Goal: Information Seeking & Learning: Understand process/instructions

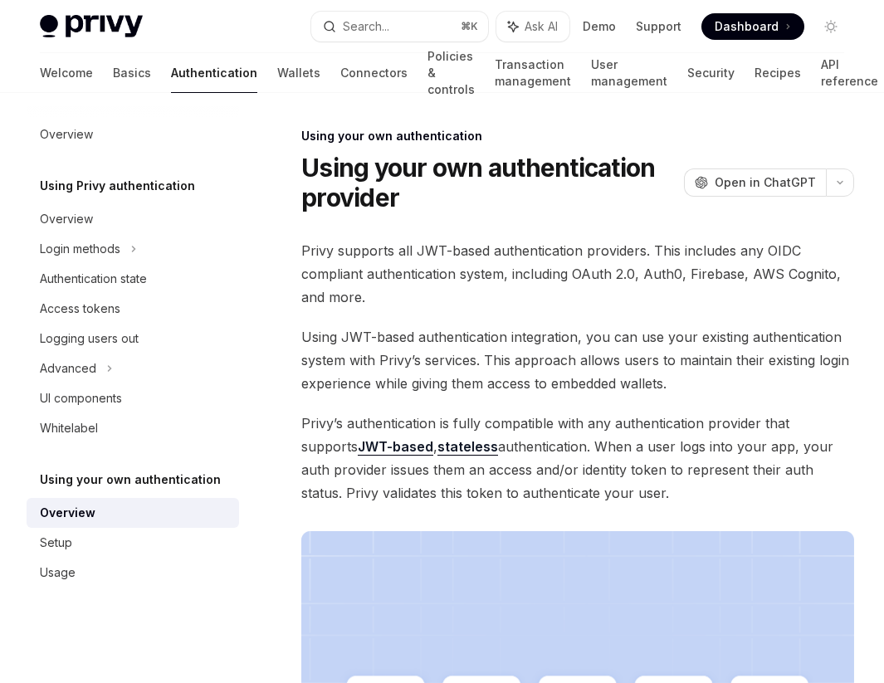
click at [570, 230] on div "Using your own authentication Using your own authentication provider OpenAI Ope…" at bounding box center [422, 649] width 871 height 1047
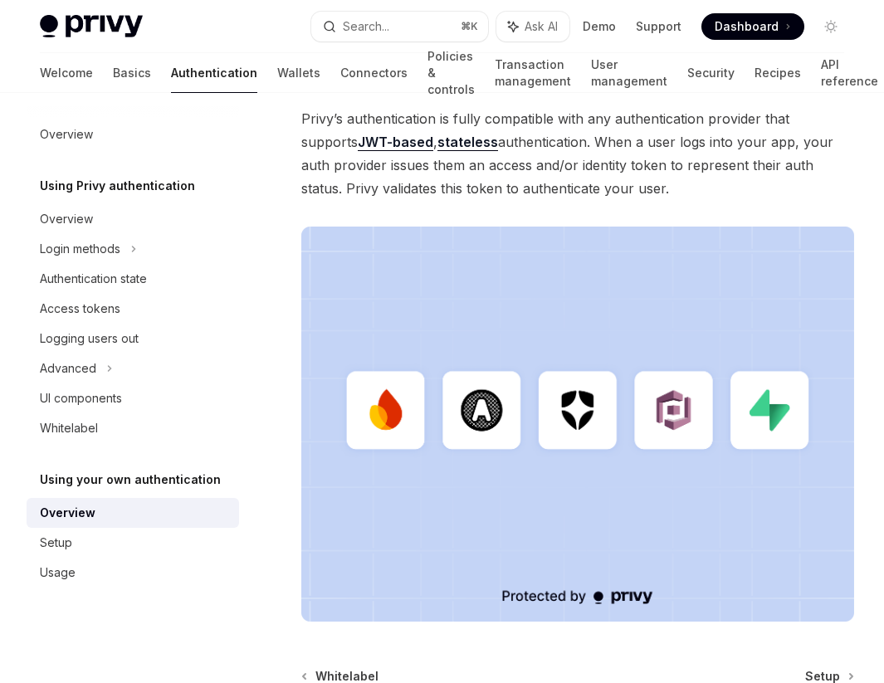
scroll to position [320, 0]
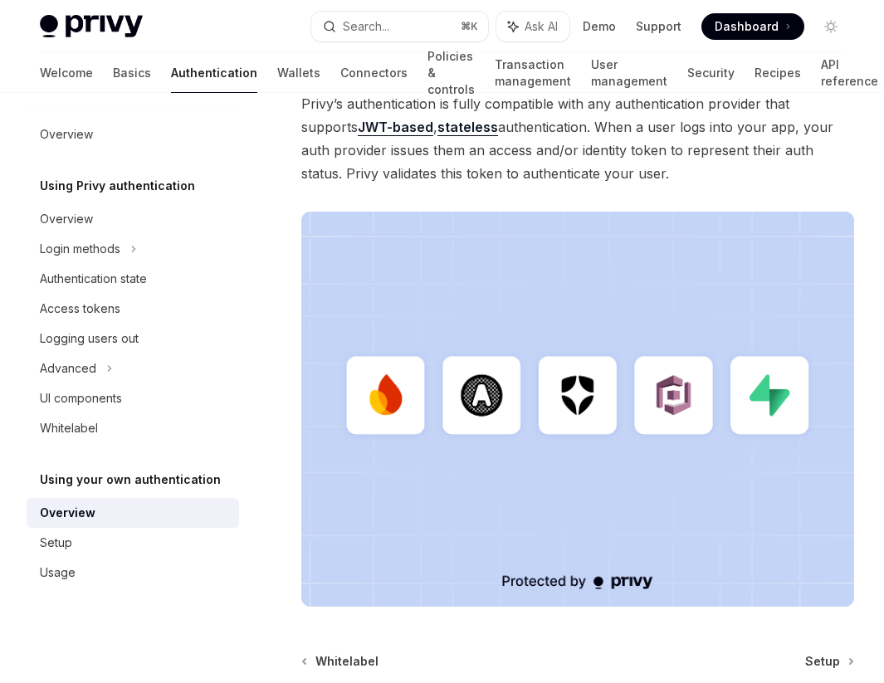
click at [614, 178] on span "Privy’s authentication is fully compatible with any authentication provider tha…" at bounding box center [577, 138] width 553 height 93
click at [614, 185] on div "Privy supports all JWT-based authentication providers. This includes any OIDC c…" at bounding box center [577, 262] width 553 height 687
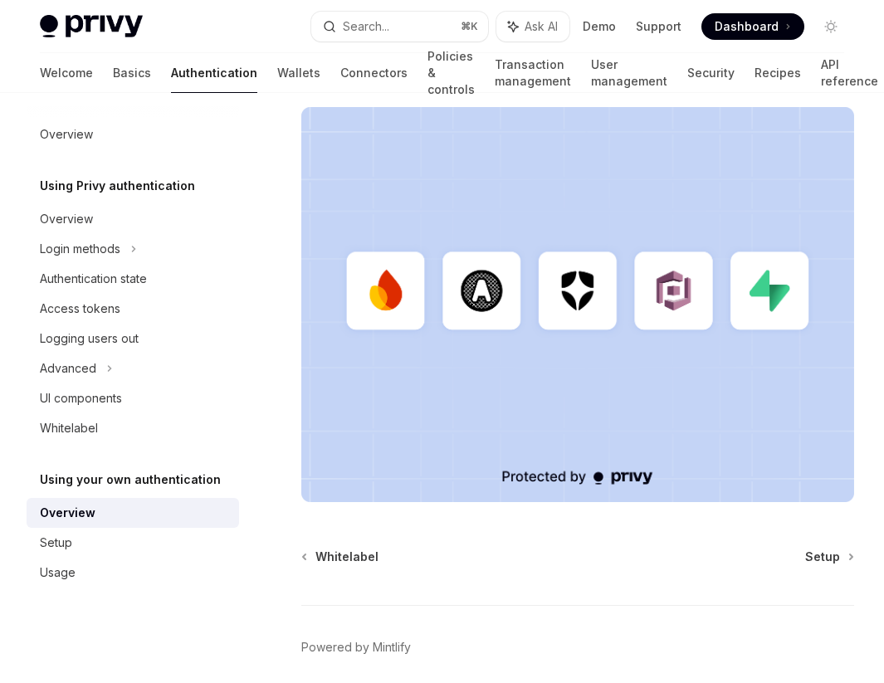
scroll to position [489, 0]
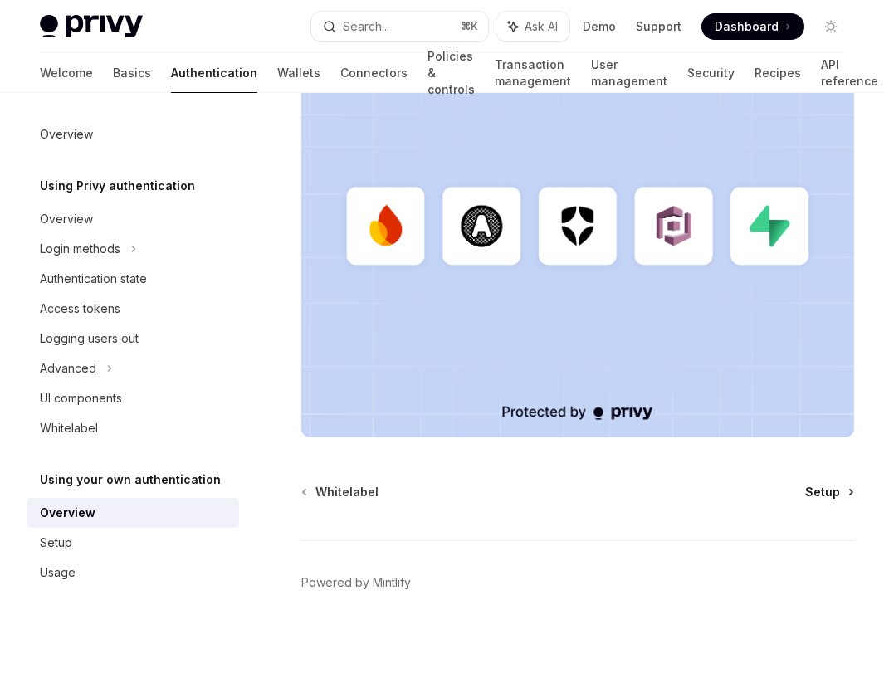
click at [614, 491] on span "Setup" at bounding box center [822, 492] width 35 height 17
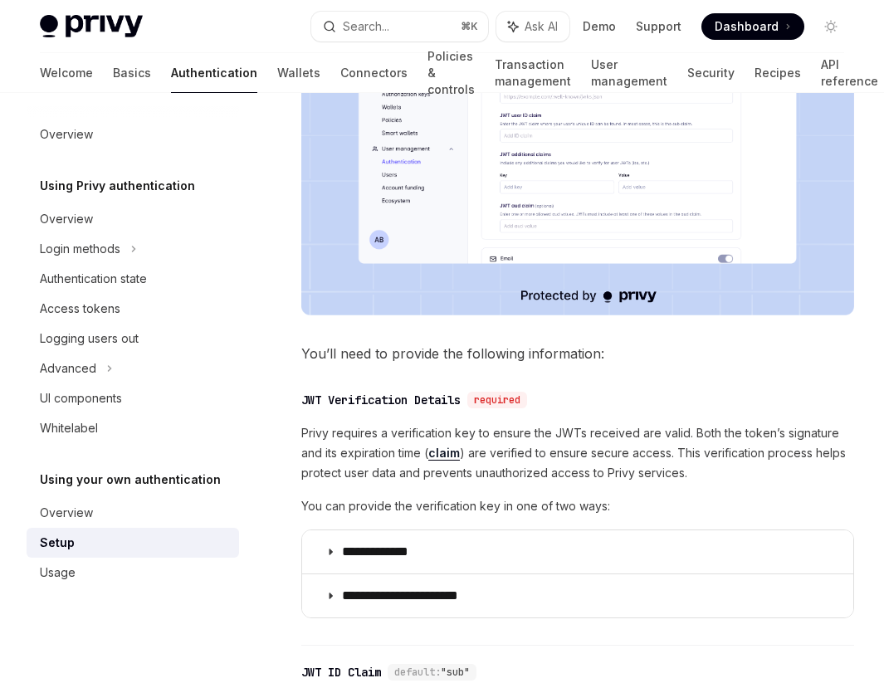
scroll to position [658, 0]
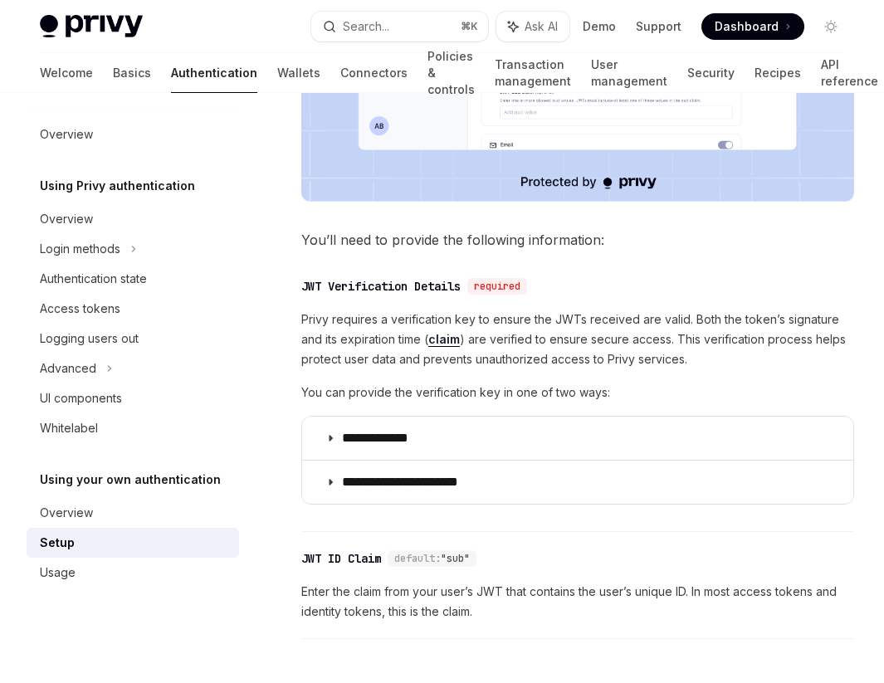
click at [538, 308] on div "**********" at bounding box center [577, 400] width 553 height 264
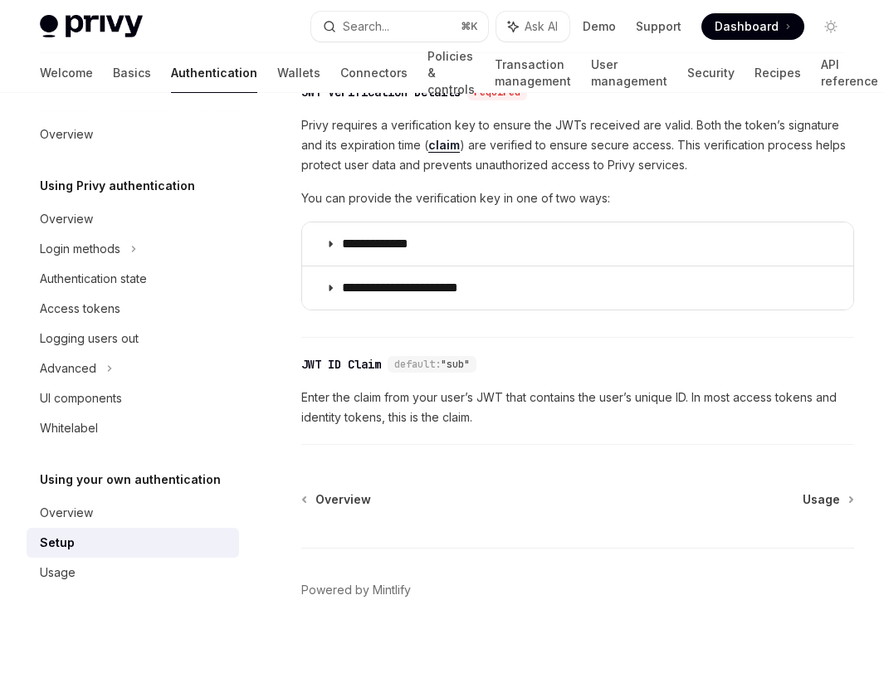
scroll to position [861, 0]
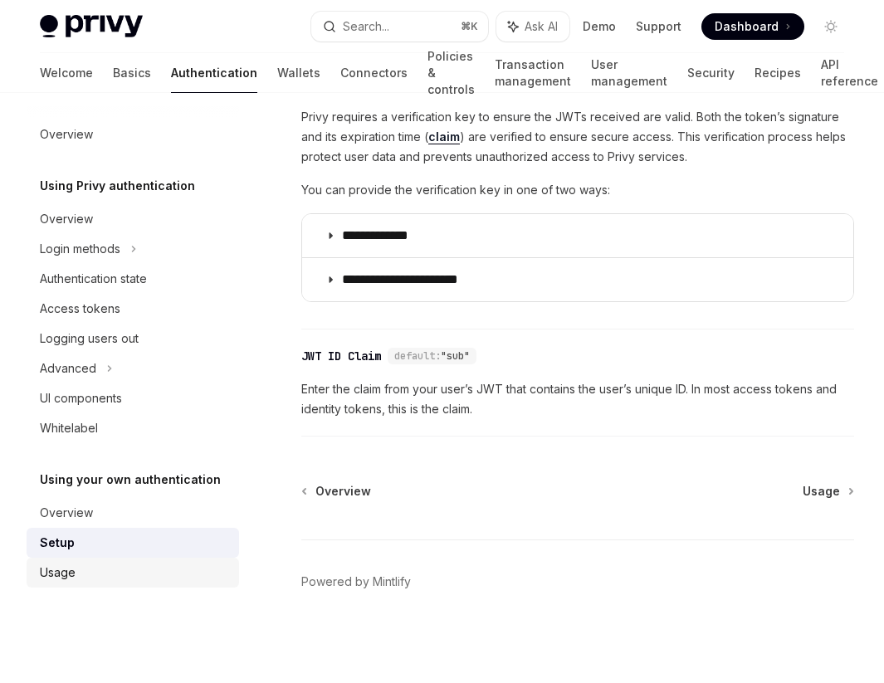
click at [103, 574] on div "Usage" at bounding box center [134, 573] width 189 height 20
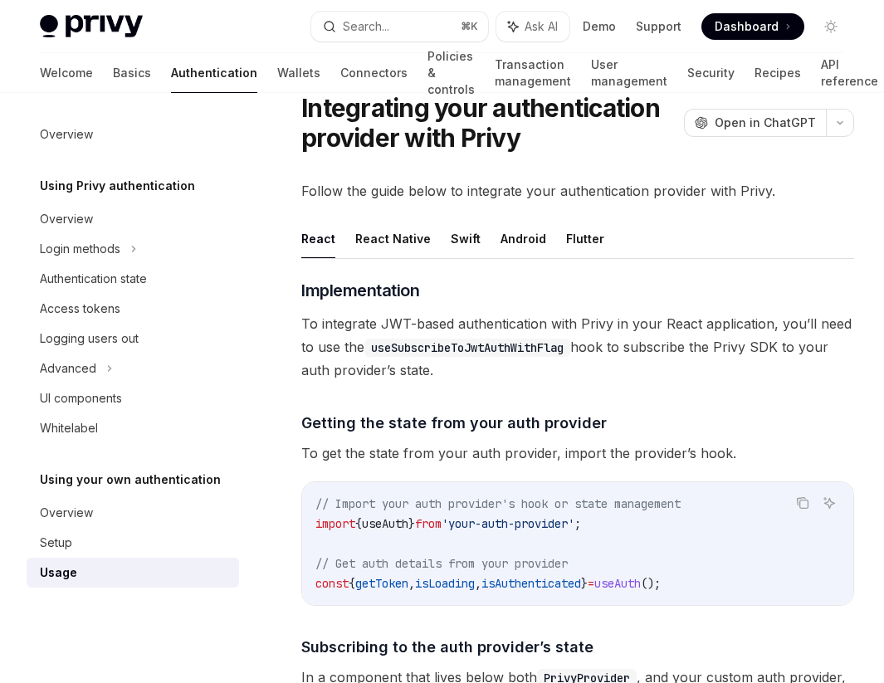
scroll to position [99, 0]
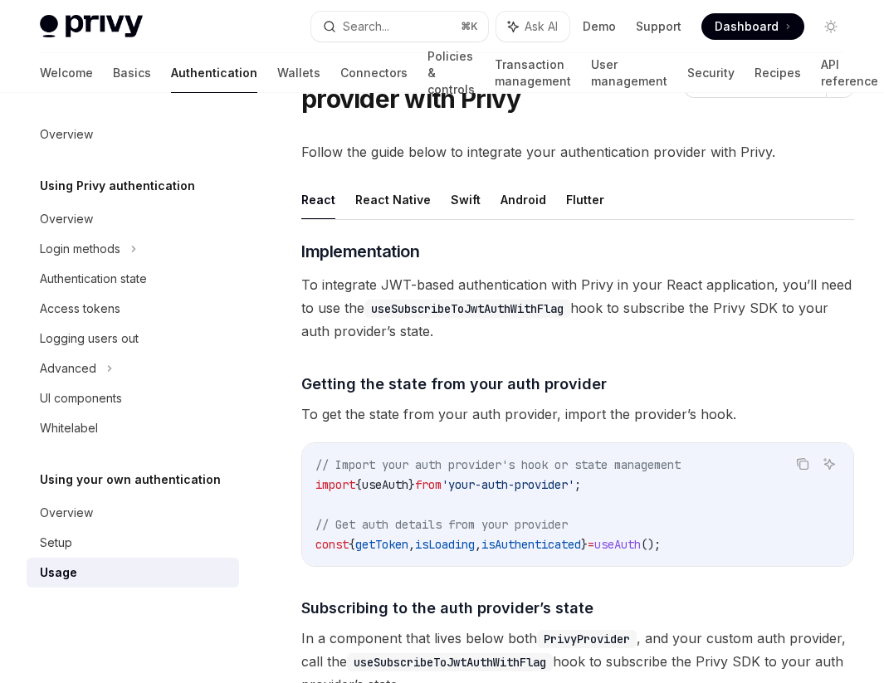
click at [541, 338] on span "To integrate JWT-based authentication with Privy in your React application, you…" at bounding box center [577, 308] width 553 height 70
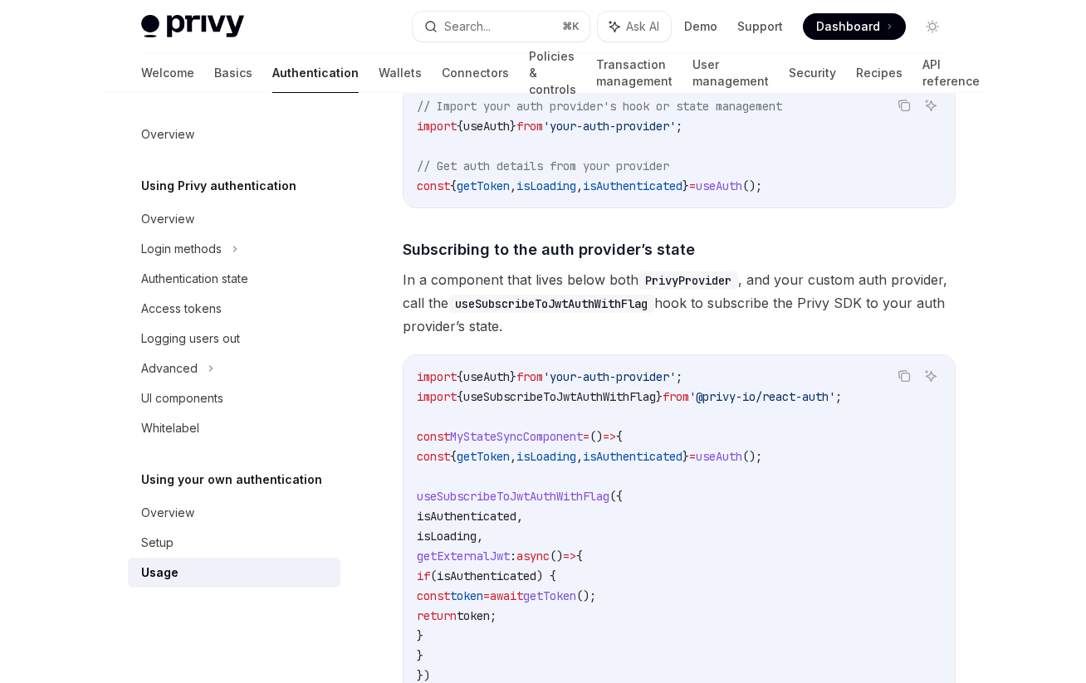
scroll to position [0, 0]
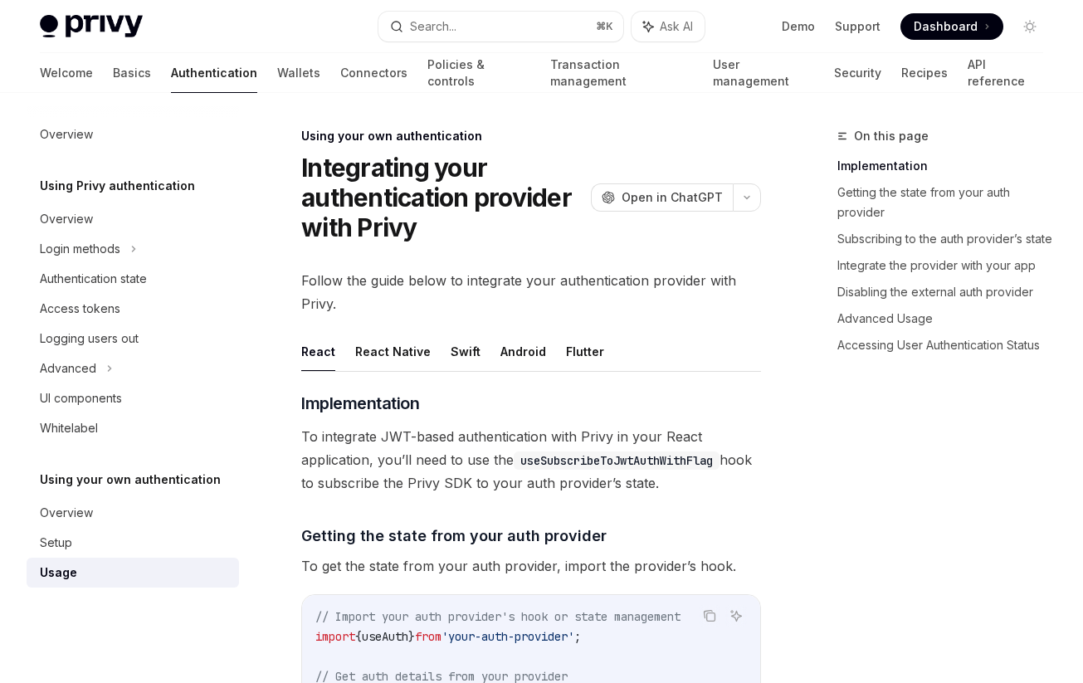
type textarea "*"
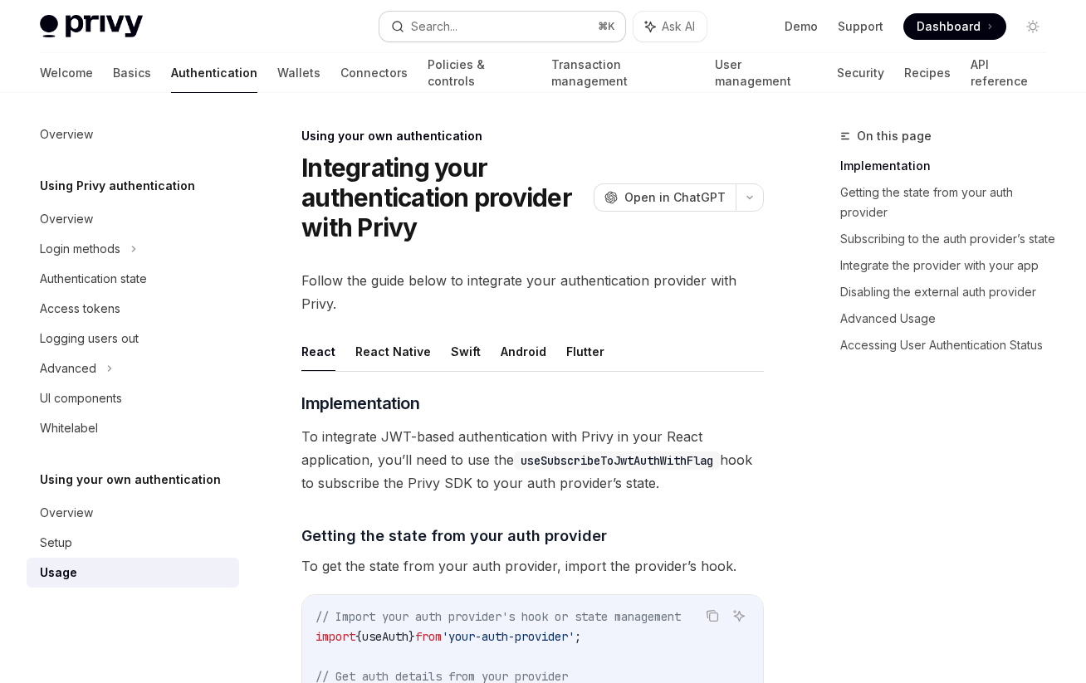
click at [497, 35] on button "Search... ⌘ K" at bounding box center [501, 27] width 245 height 30
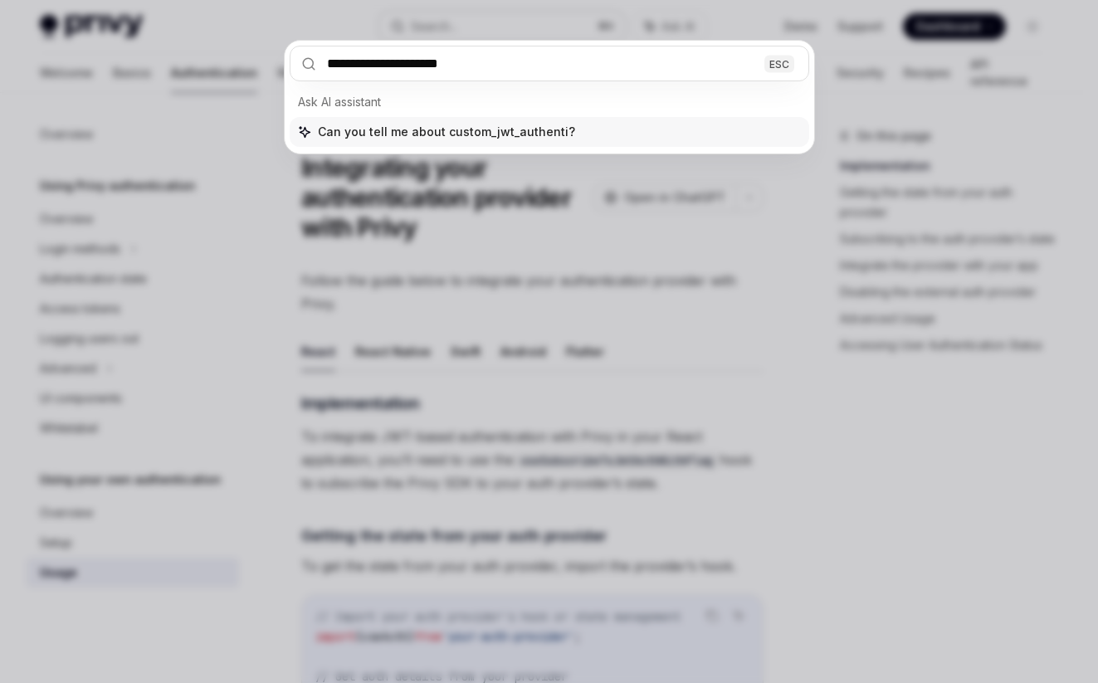
type input "**********"
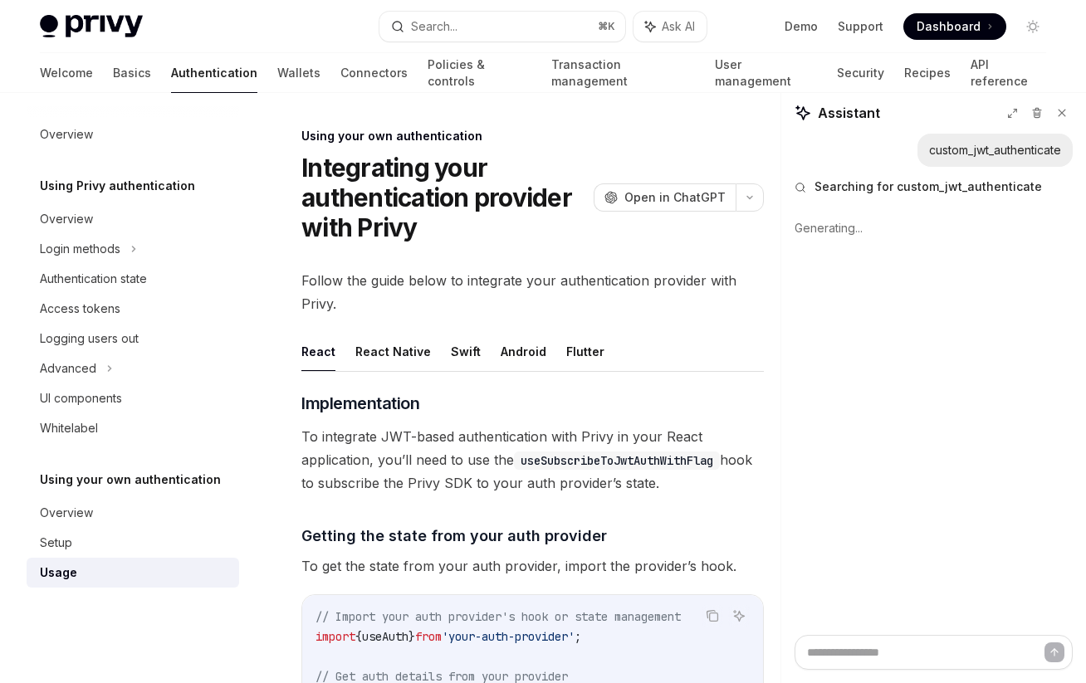
type textarea "*"
